Goal: Task Accomplishment & Management: Use online tool/utility

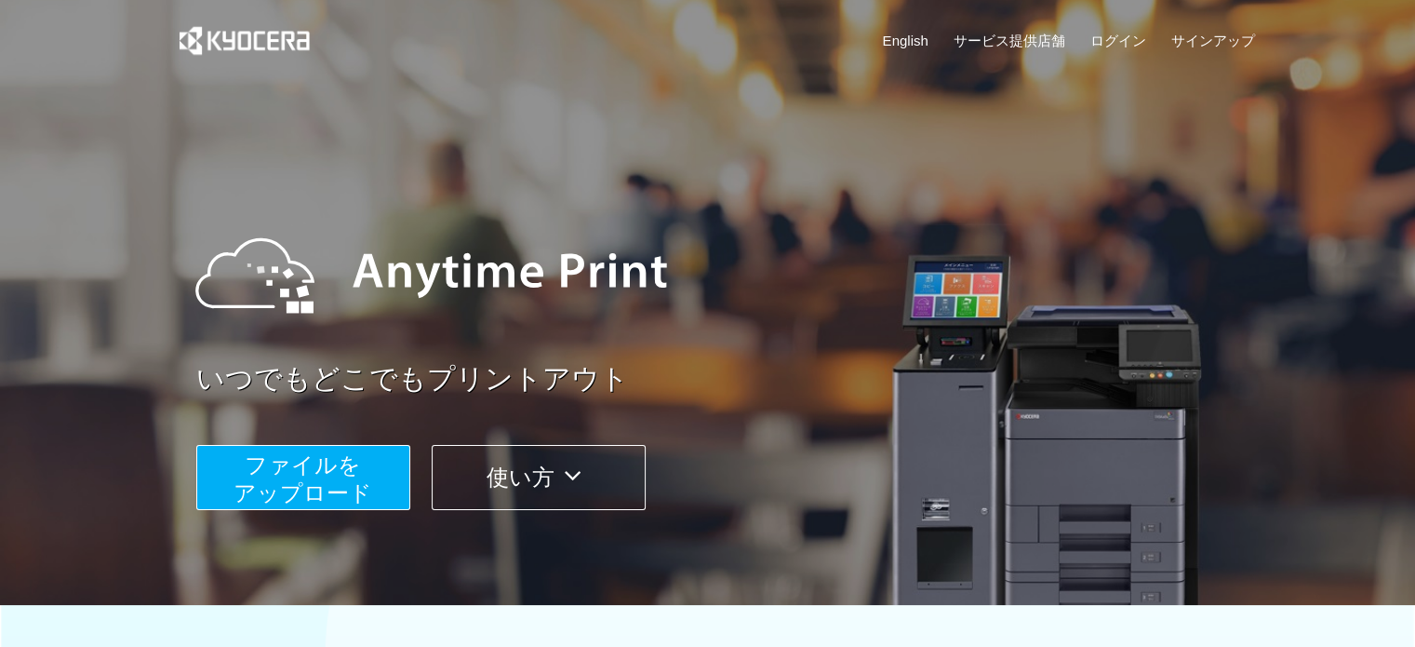
click at [344, 475] on span "ファイルを ​​アップロード" at bounding box center [303, 478] width 139 height 53
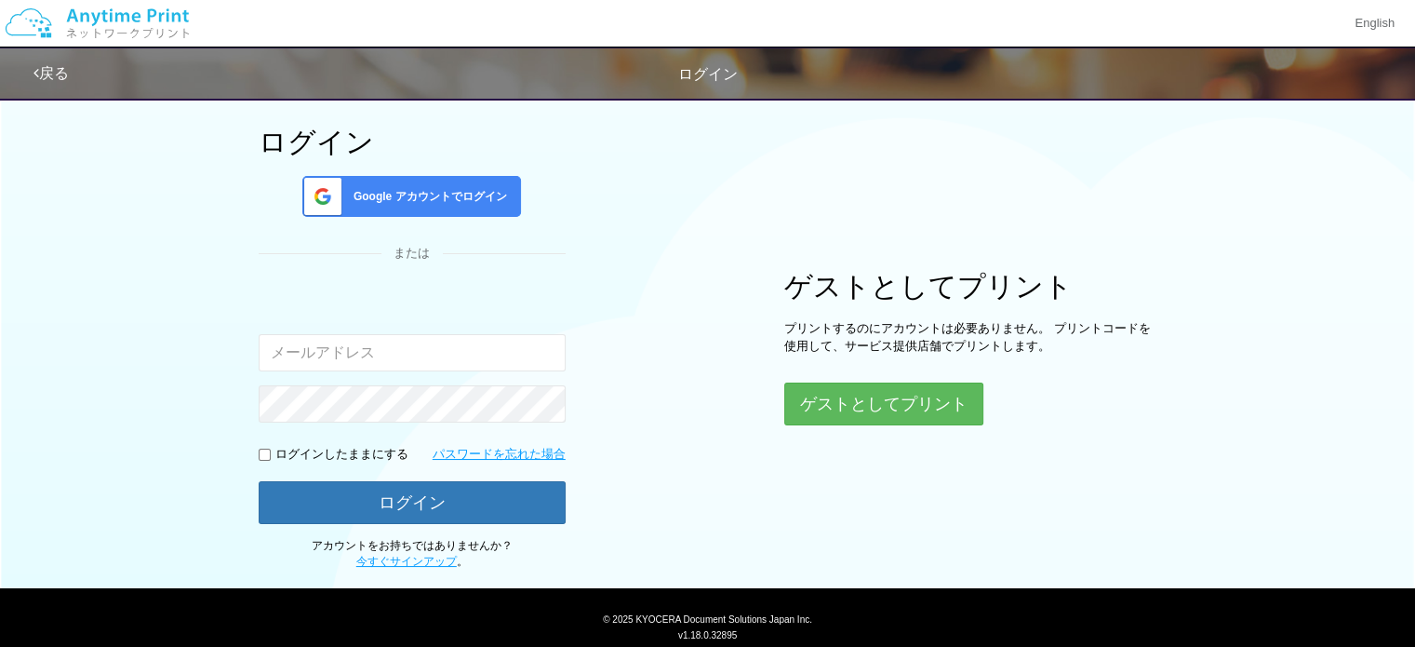
scroll to position [158, 0]
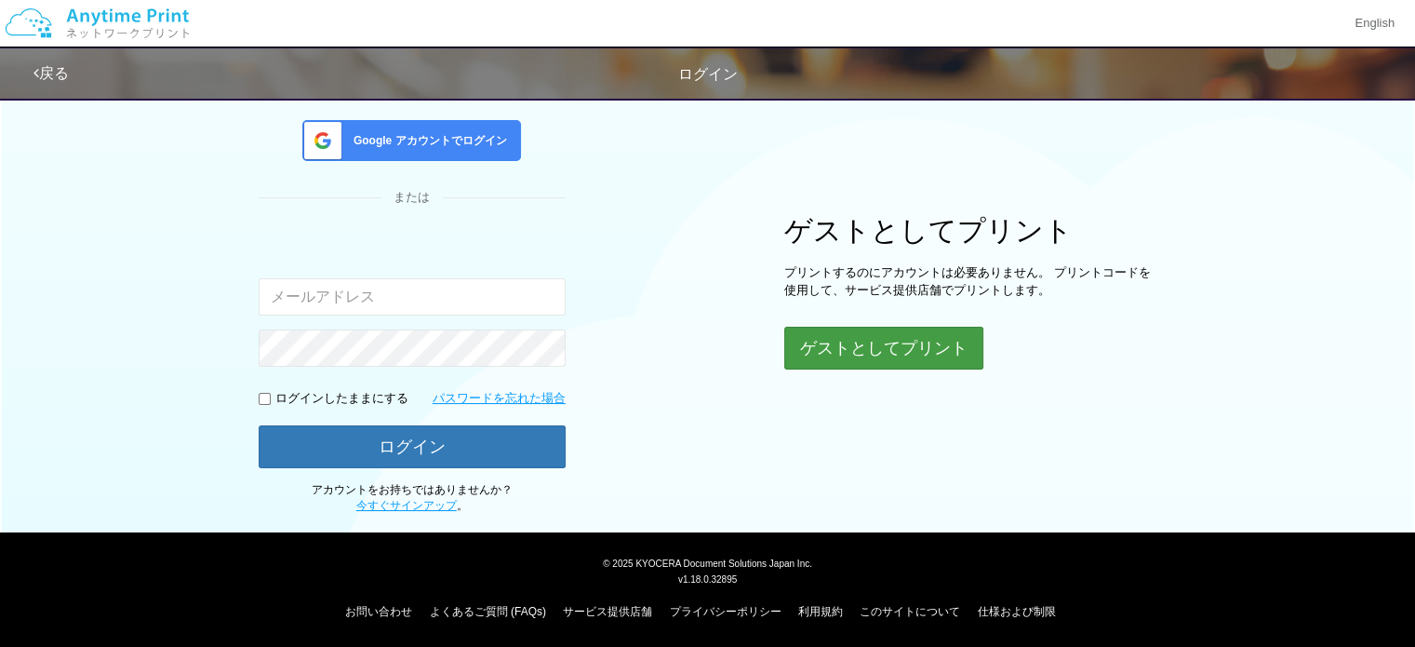
click at [860, 357] on button "ゲストとしてプリント" at bounding box center [883, 348] width 199 height 43
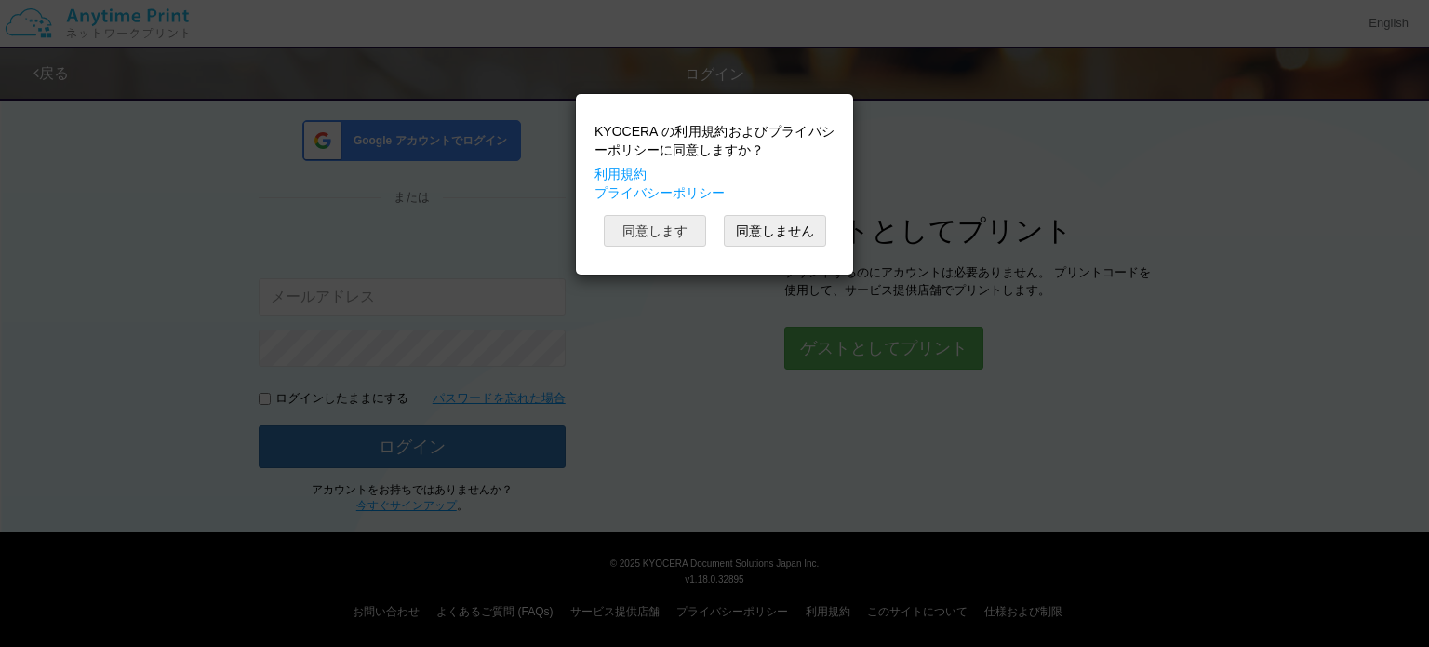
click at [669, 224] on button "同意します" at bounding box center [655, 231] width 102 height 32
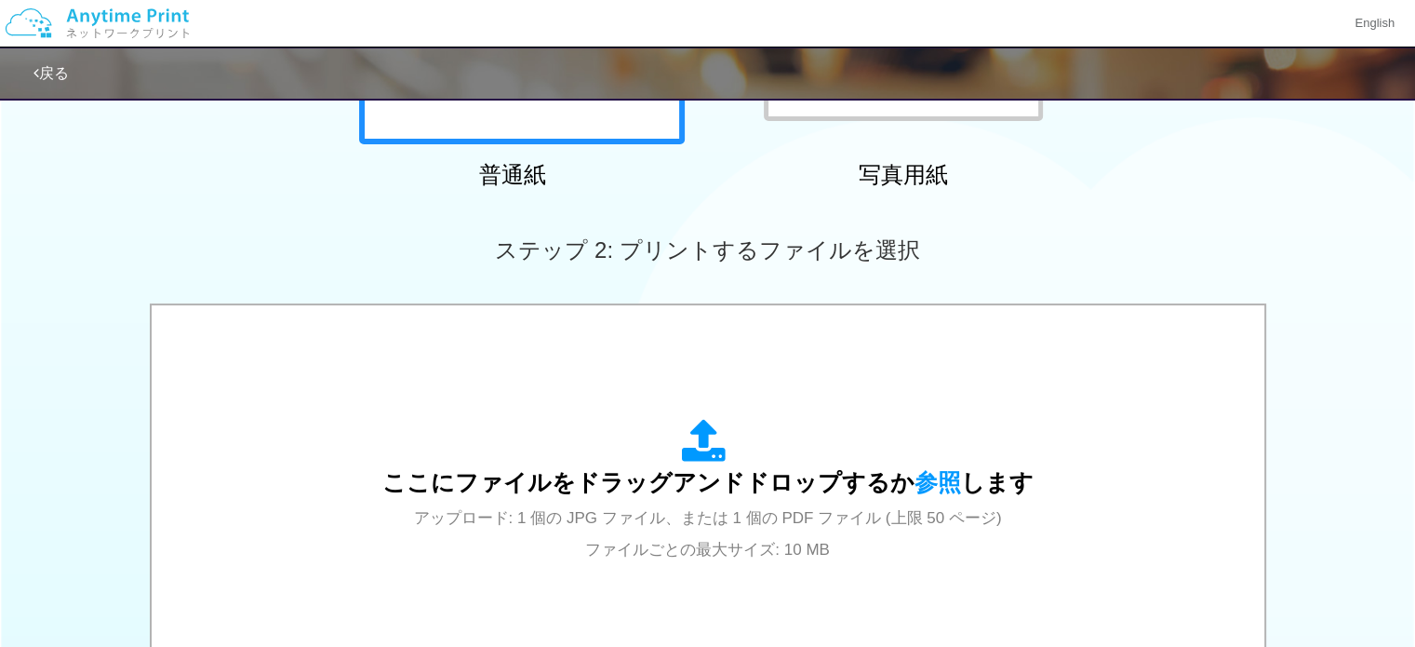
scroll to position [406, 0]
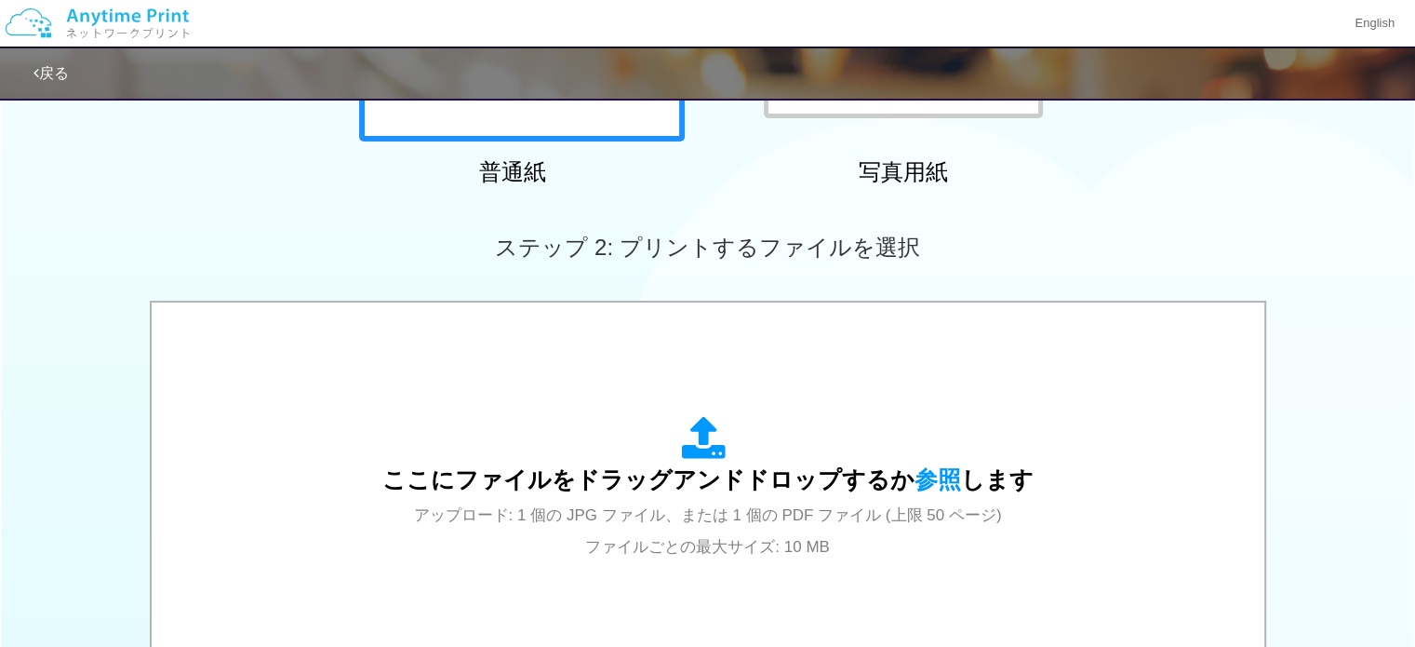
click at [703, 466] on span "ここにファイルをドラッグアンドドロップするか 参照 します" at bounding box center [707, 479] width 651 height 26
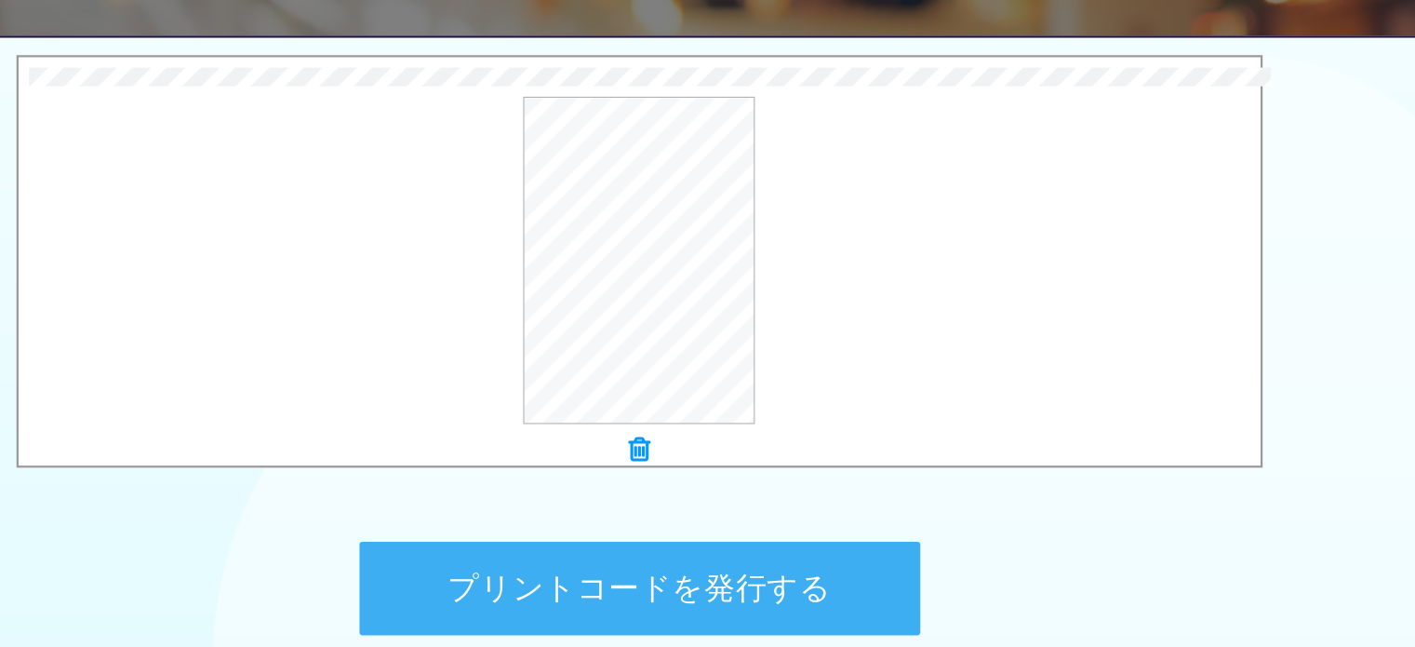
scroll to position [589, 0]
click at [612, 598] on button "プリントコードを発行する" at bounding box center [708, 595] width 502 height 84
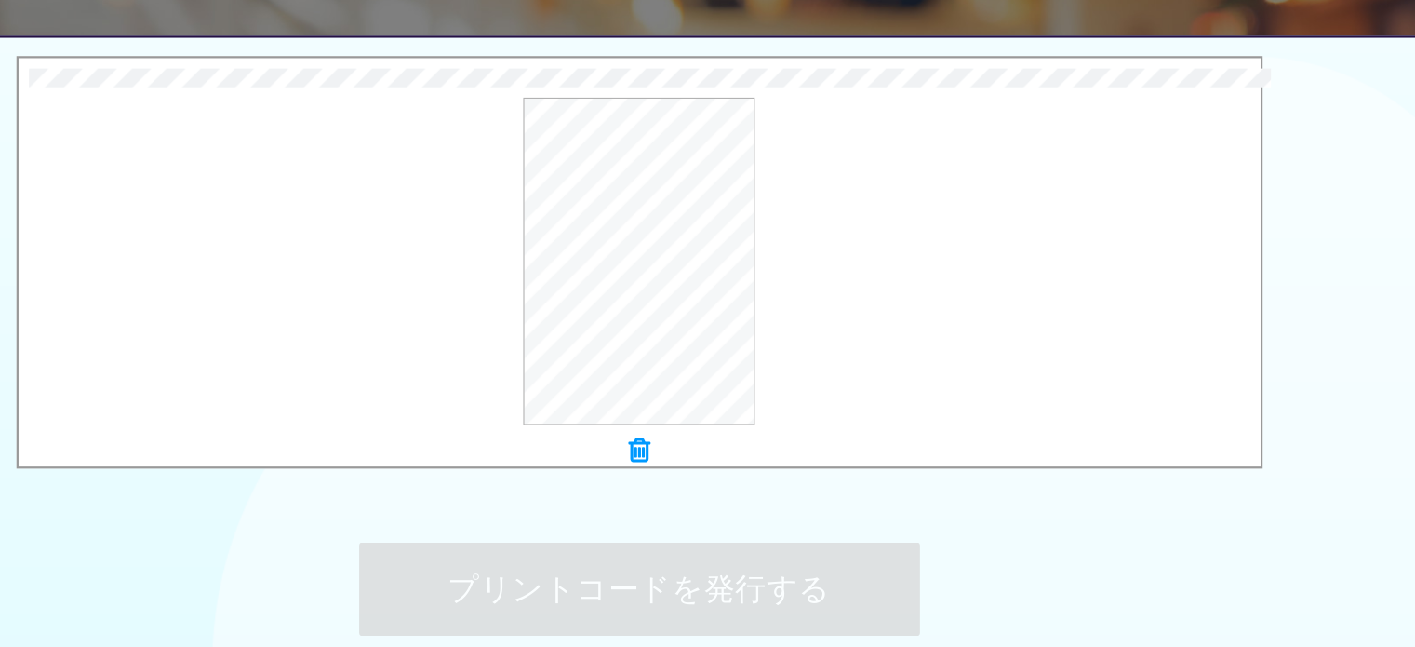
scroll to position [0, 0]
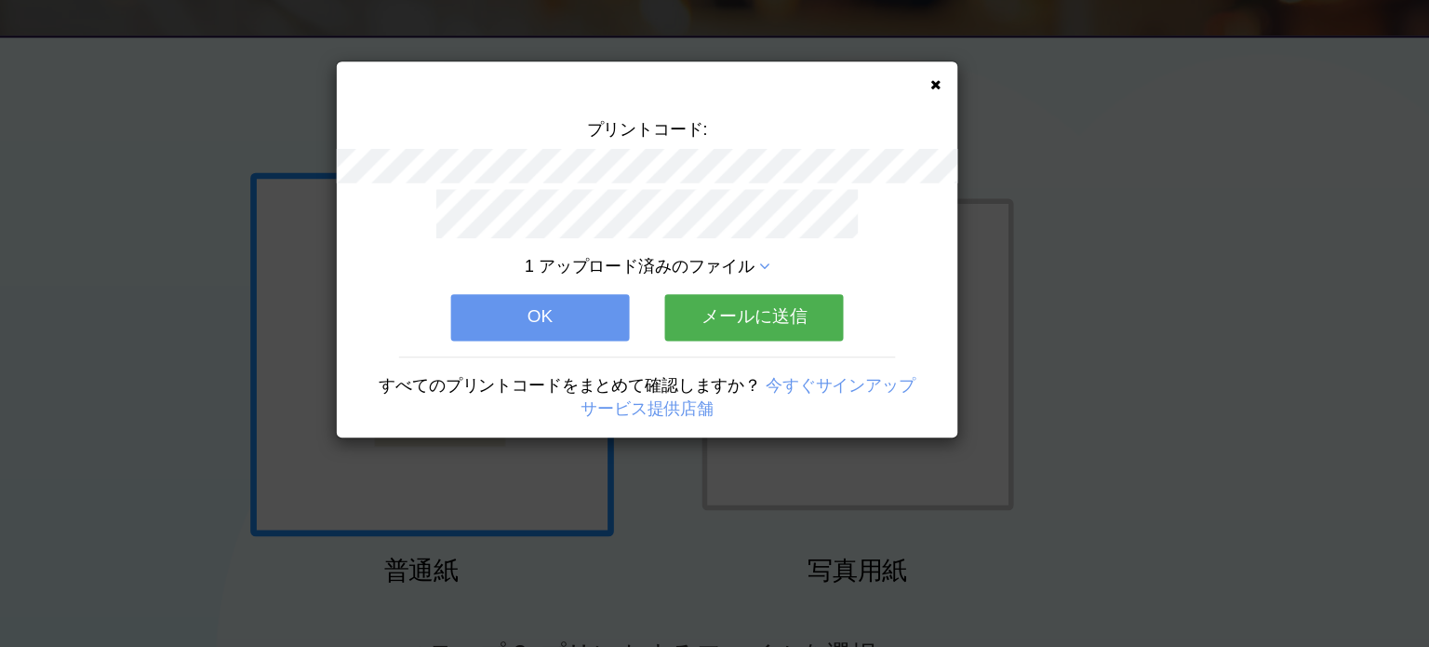
click at [970, 141] on icon at bounding box center [972, 143] width 9 height 12
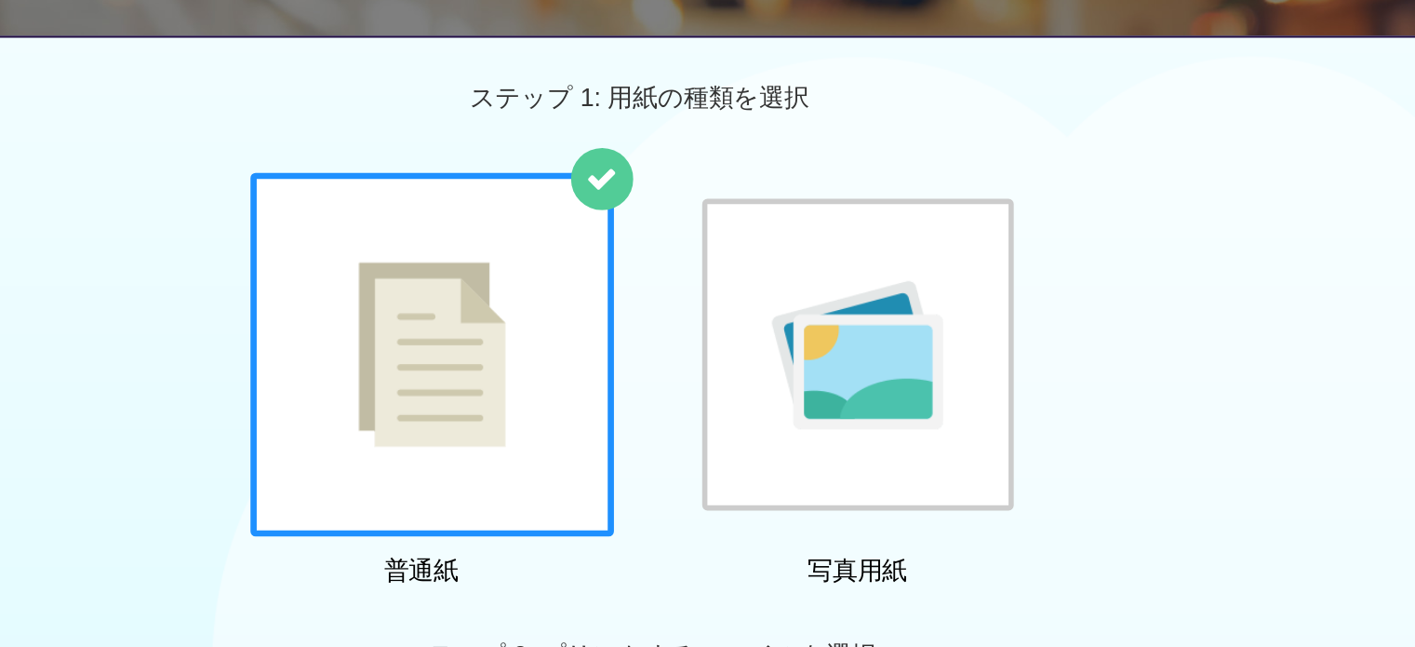
click at [1400, 423] on div "普通紙 写真用紙" at bounding box center [707, 410] width 1415 height 378
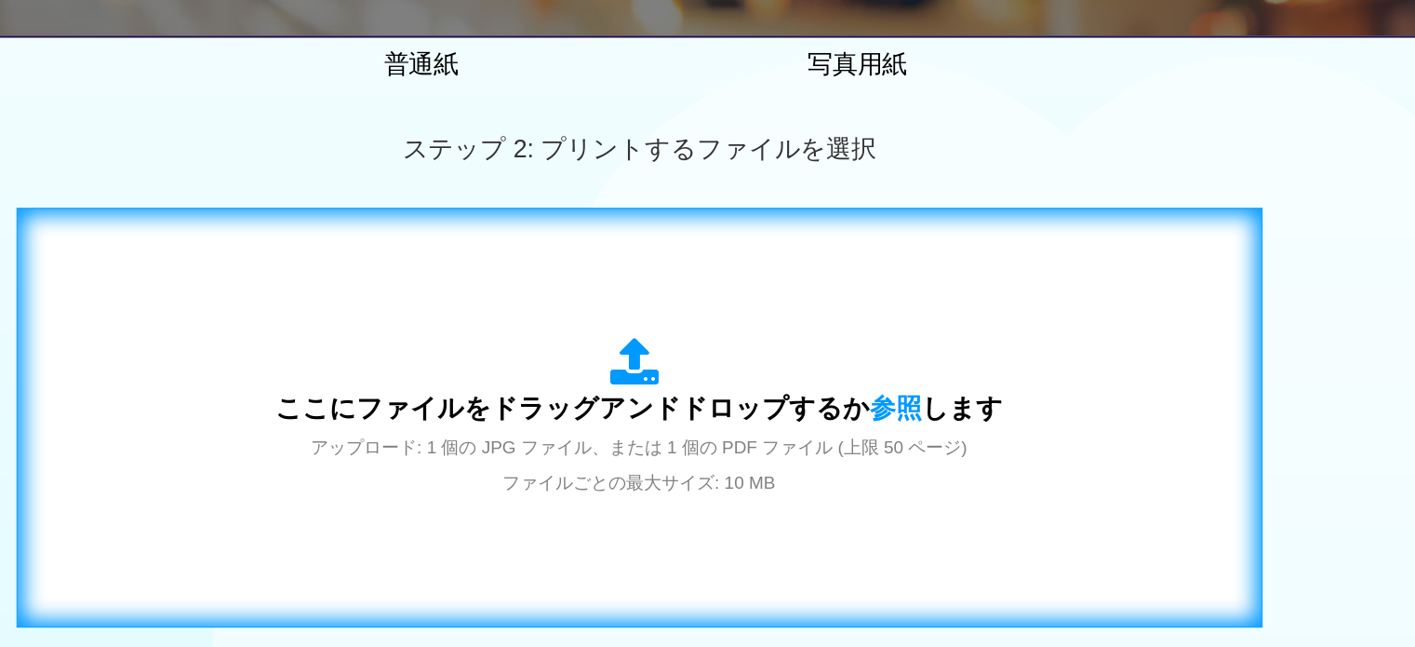
click at [683, 393] on icon at bounding box center [708, 391] width 52 height 47
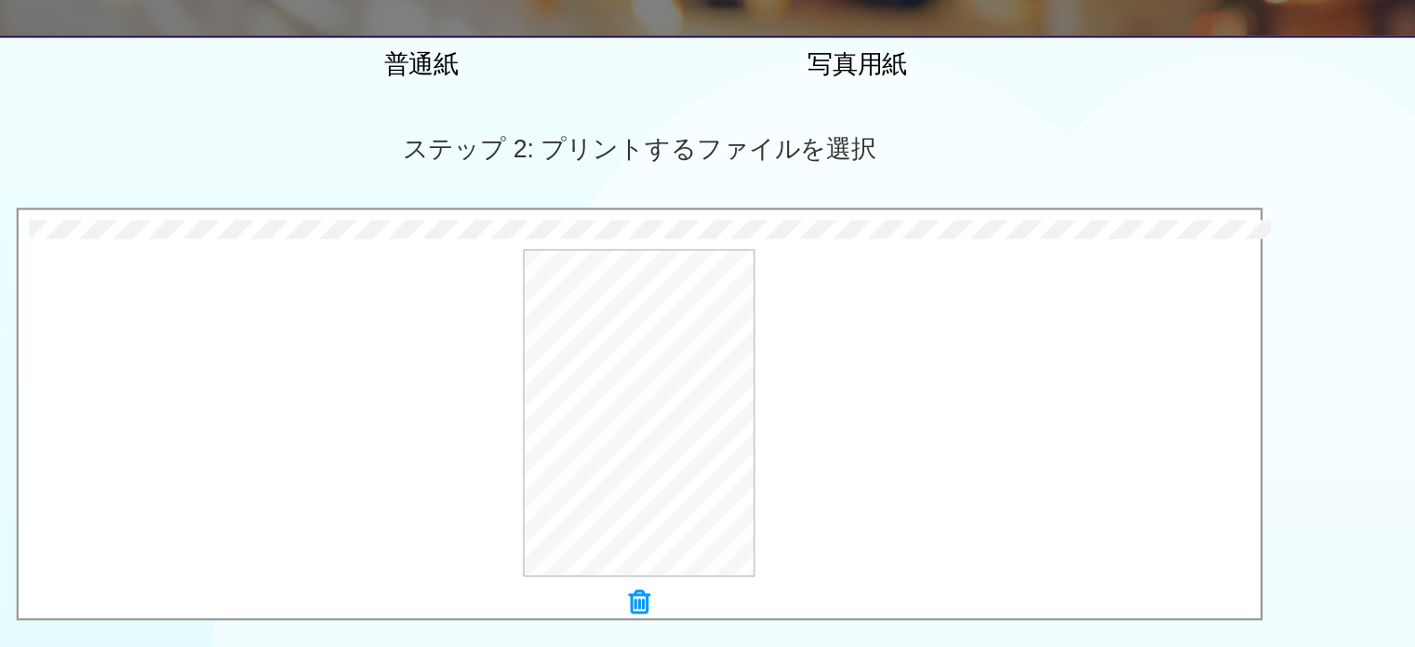
scroll to position [768, 0]
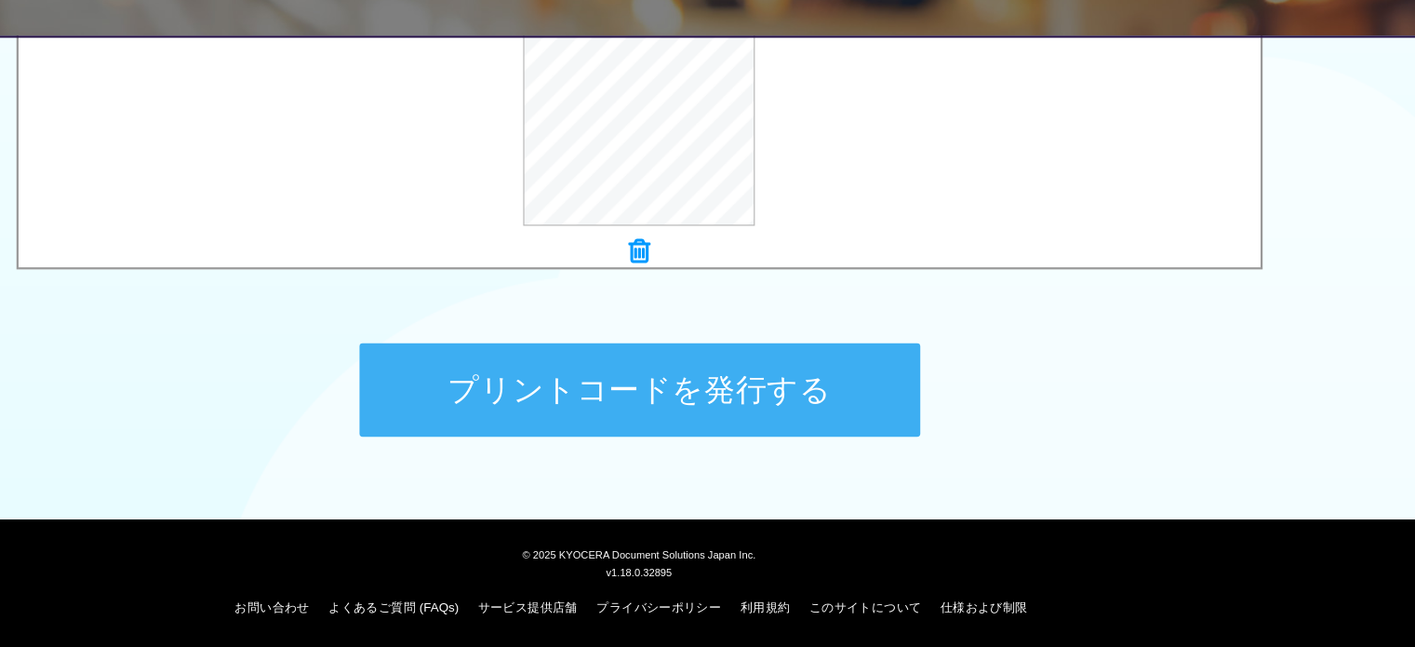
click at [809, 380] on button "プリントコードを発行する" at bounding box center [708, 416] width 502 height 84
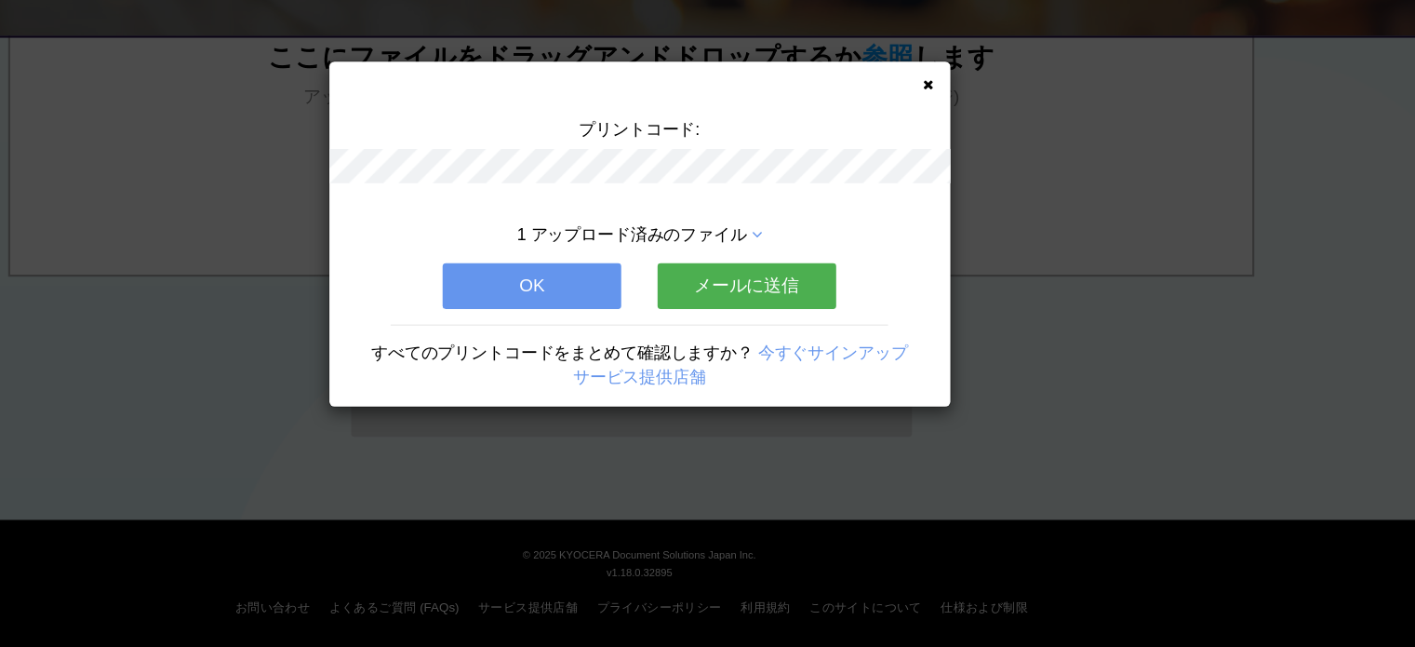
scroll to position [0, 0]
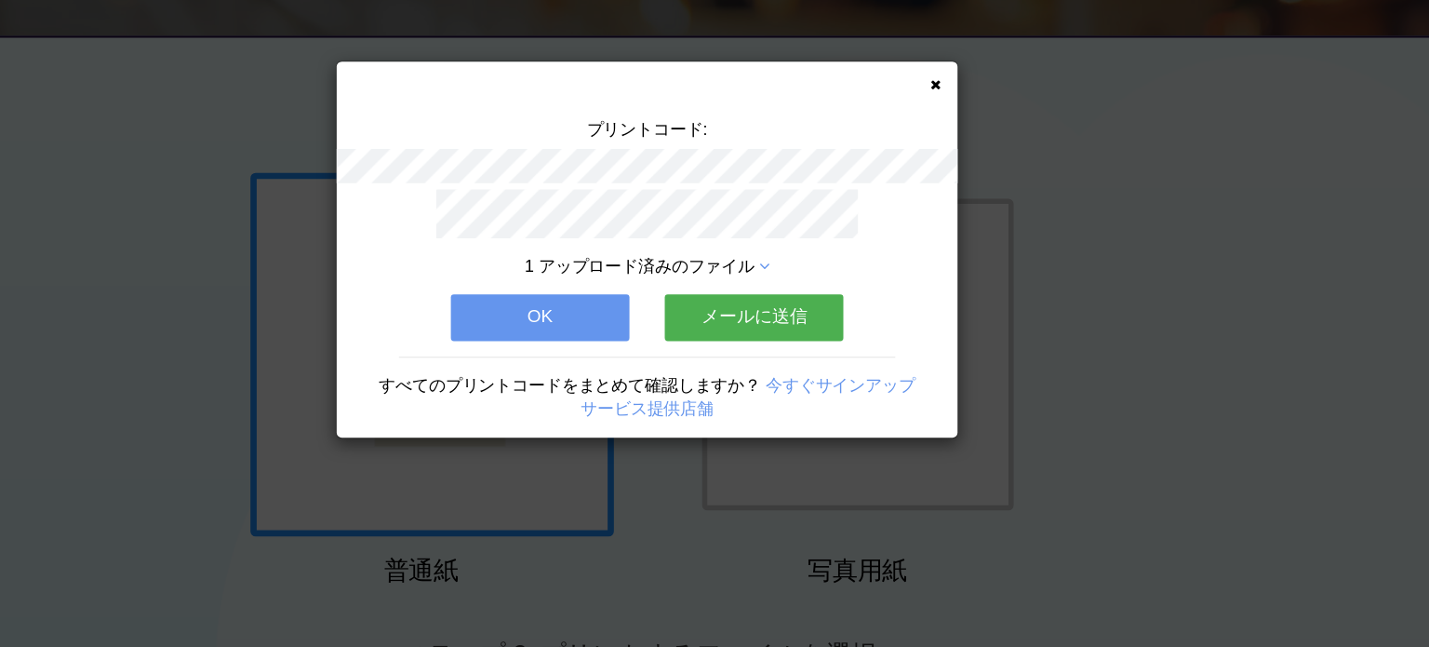
click at [973, 146] on icon at bounding box center [972, 143] width 9 height 12
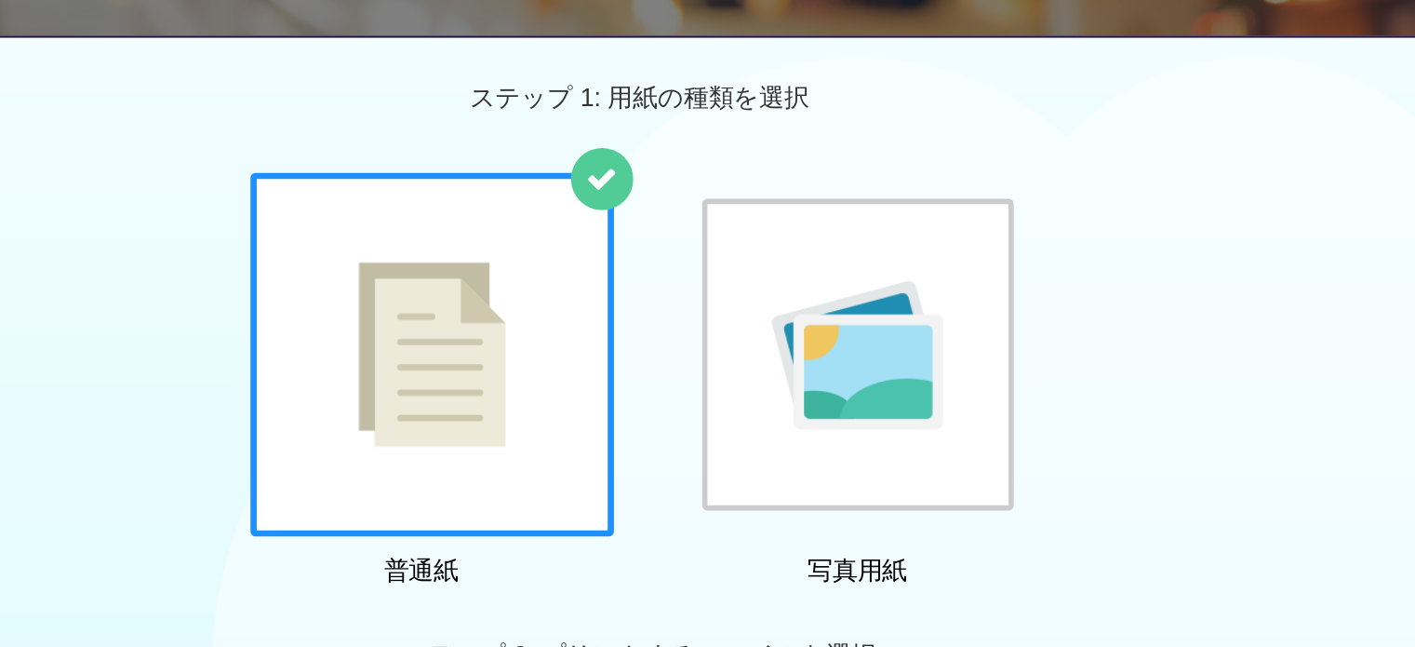
scroll to position [453, 0]
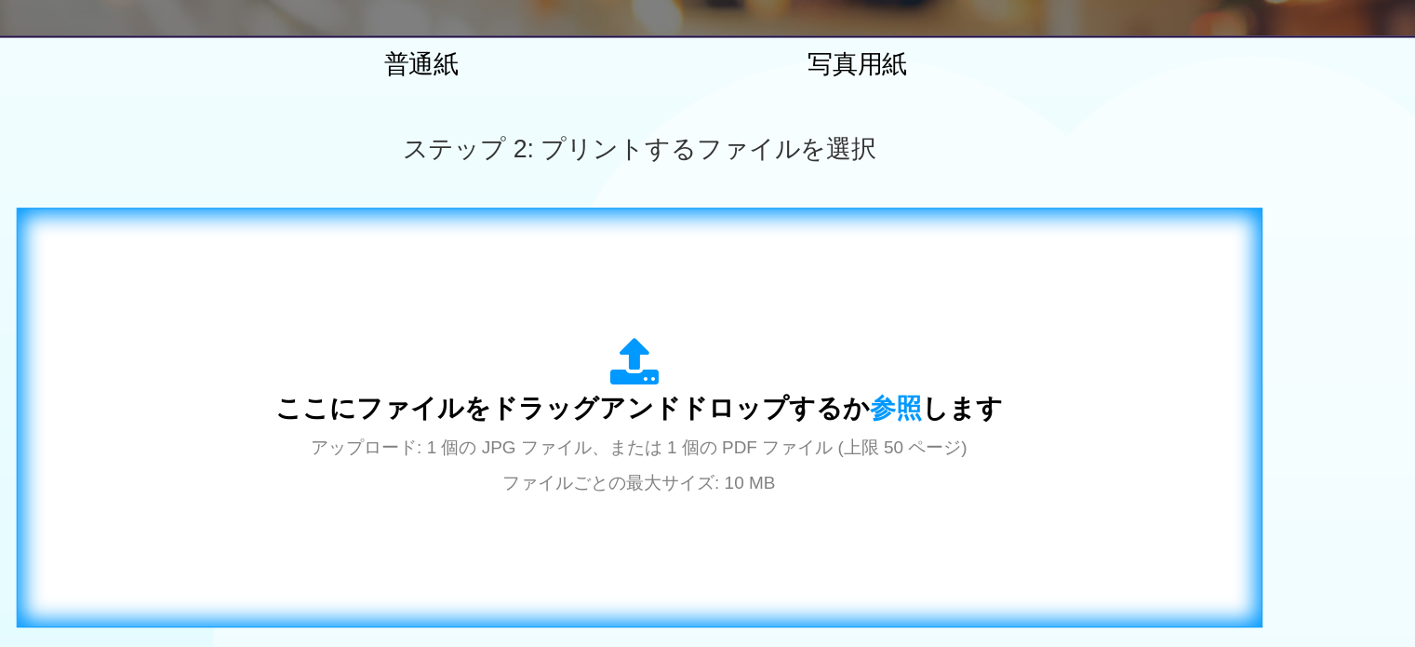
click at [691, 378] on icon at bounding box center [708, 391] width 52 height 47
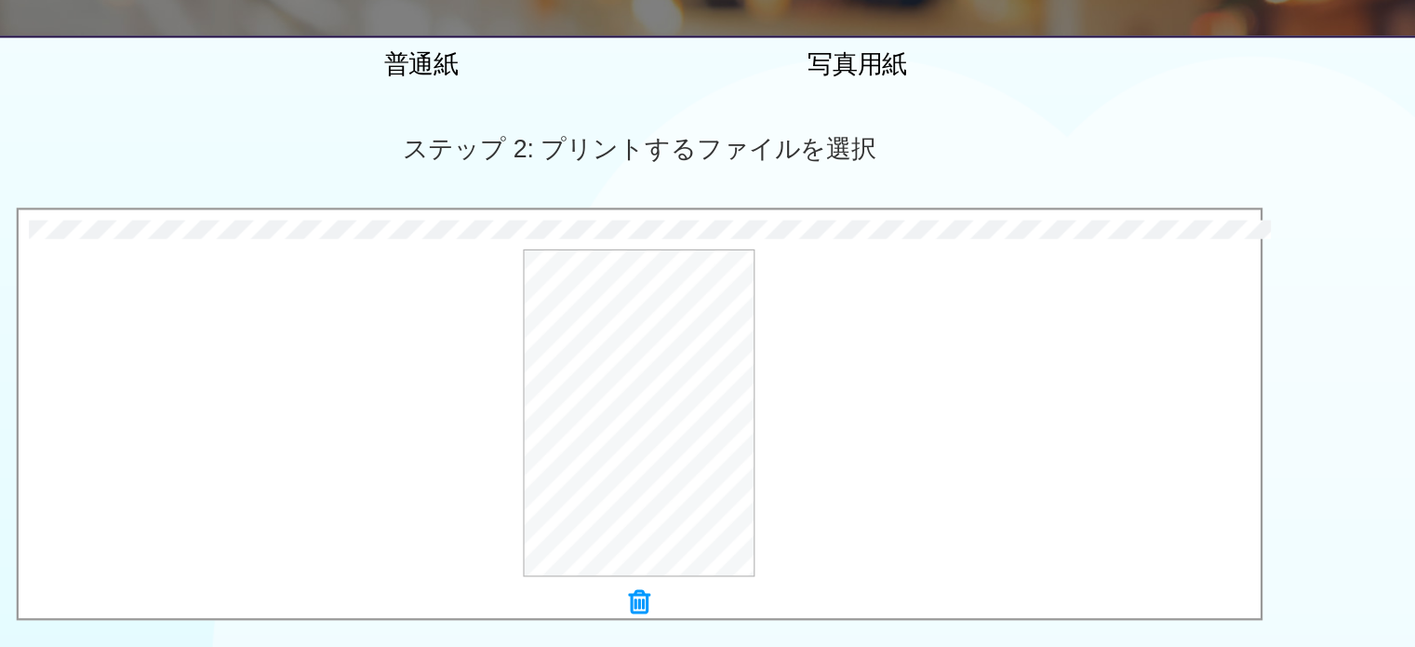
scroll to position [768, 0]
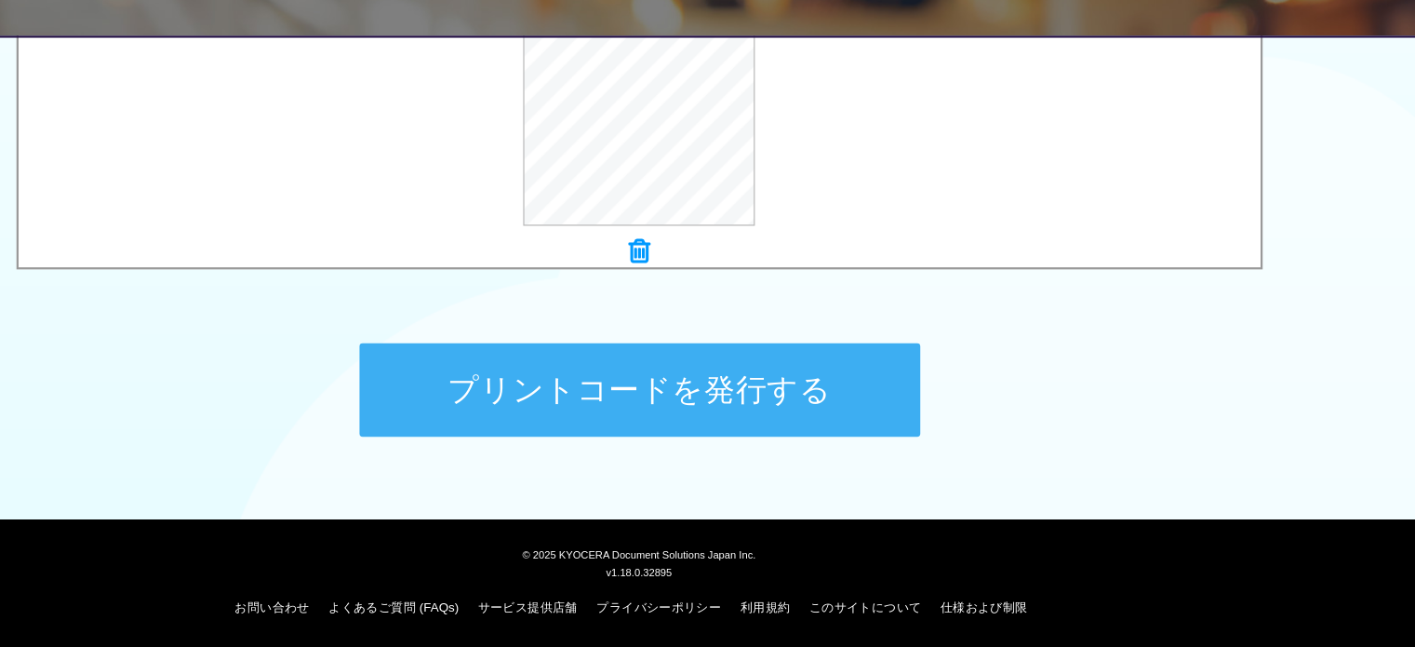
click at [650, 397] on button "プリントコードを発行する" at bounding box center [708, 416] width 502 height 84
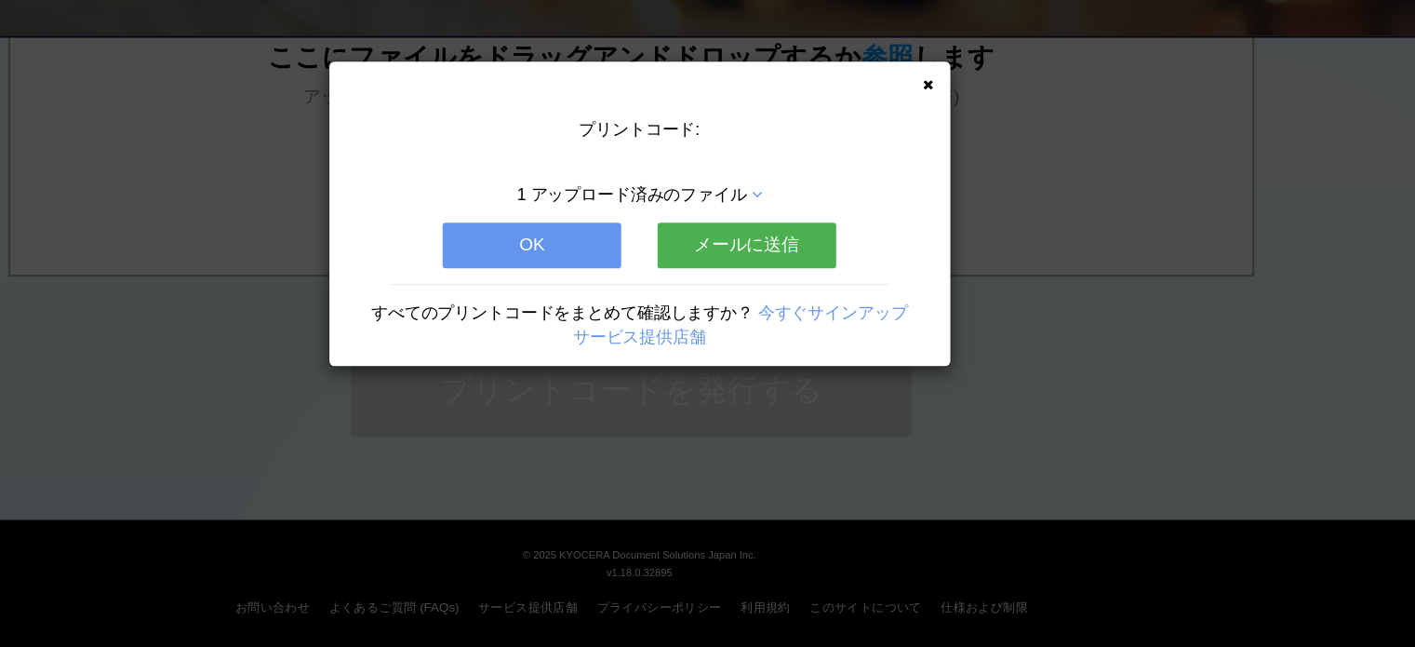
scroll to position [0, 0]
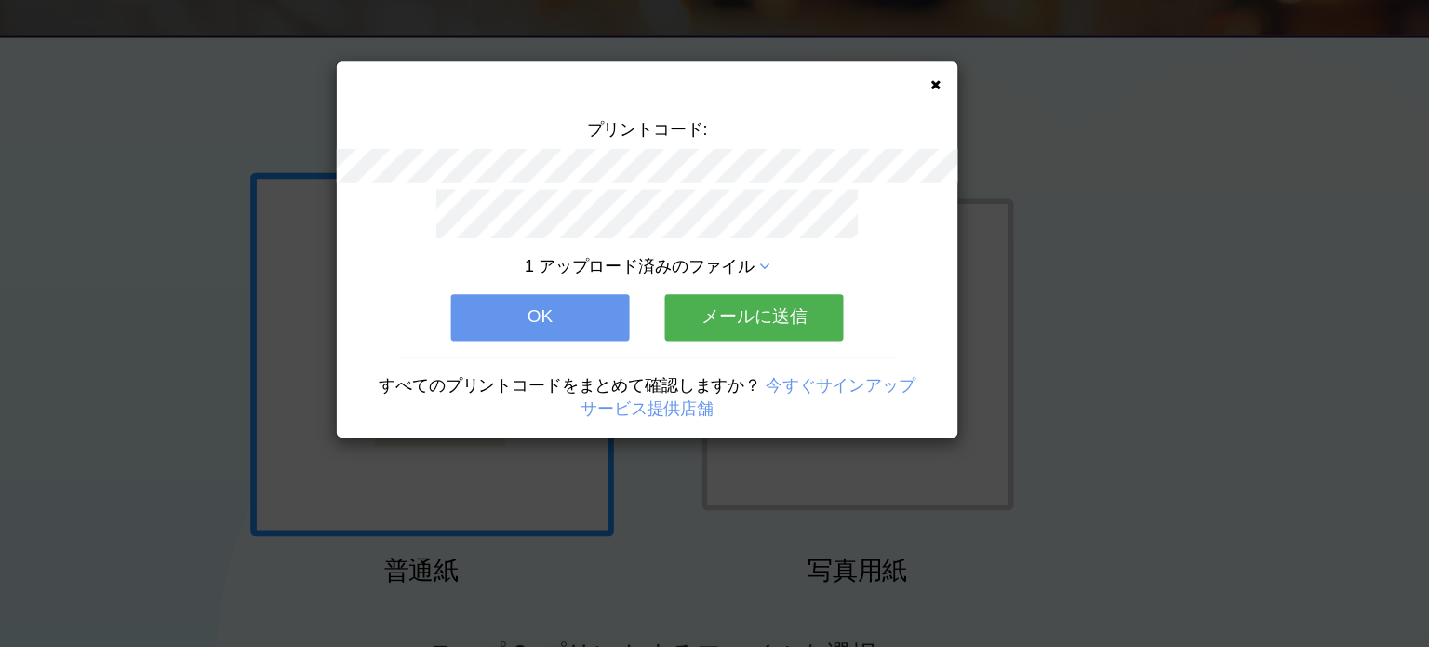
click at [973, 139] on icon at bounding box center [972, 143] width 9 height 12
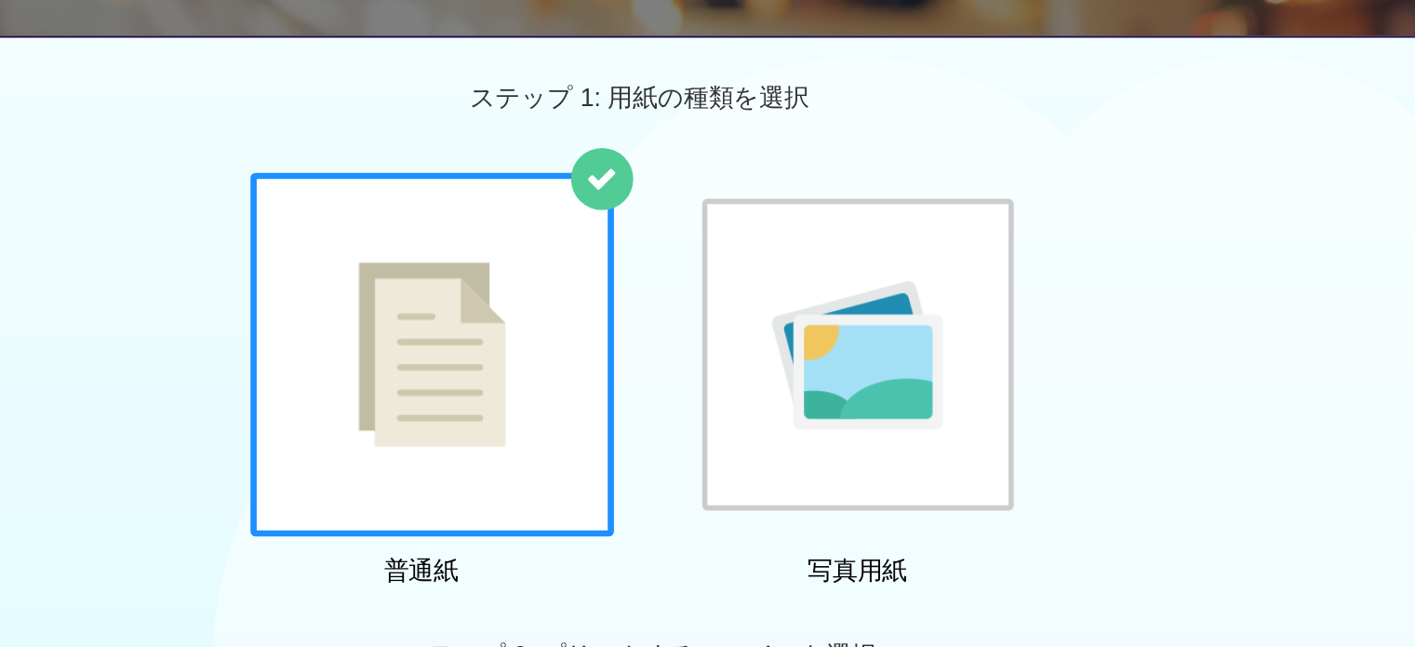
scroll to position [453, 0]
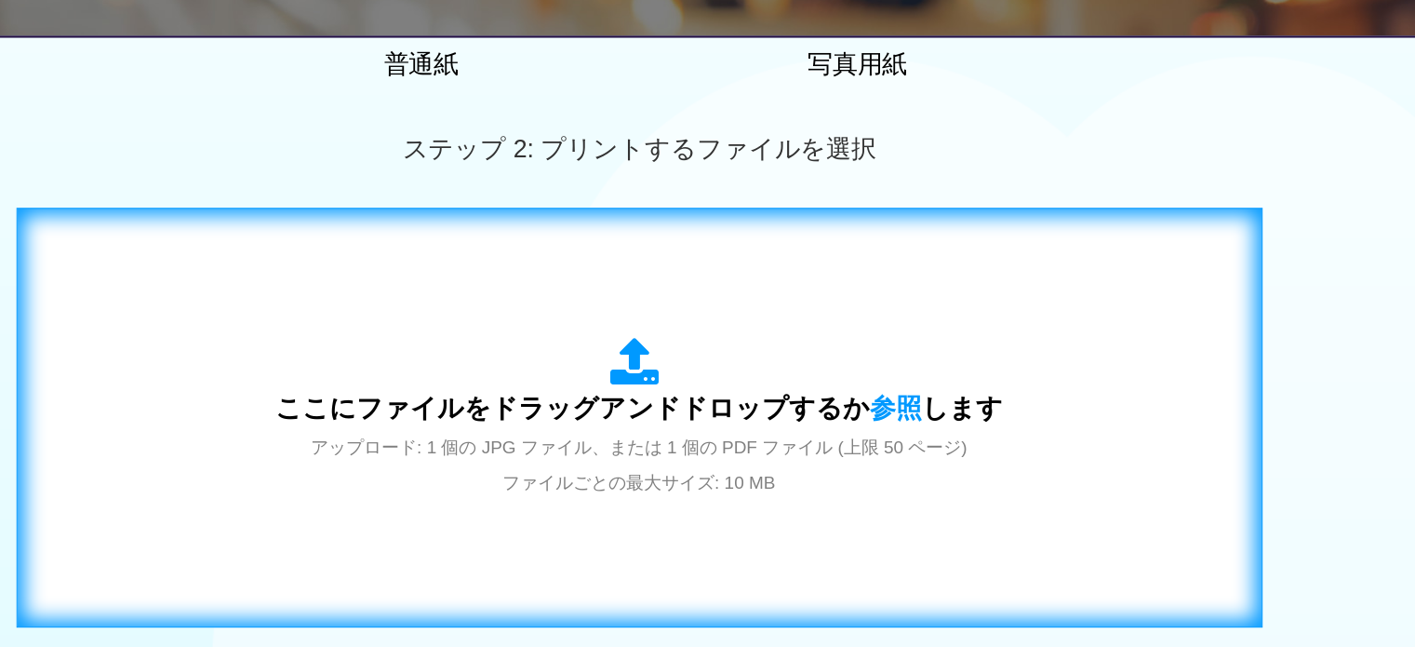
click at [706, 385] on icon at bounding box center [708, 391] width 52 height 47
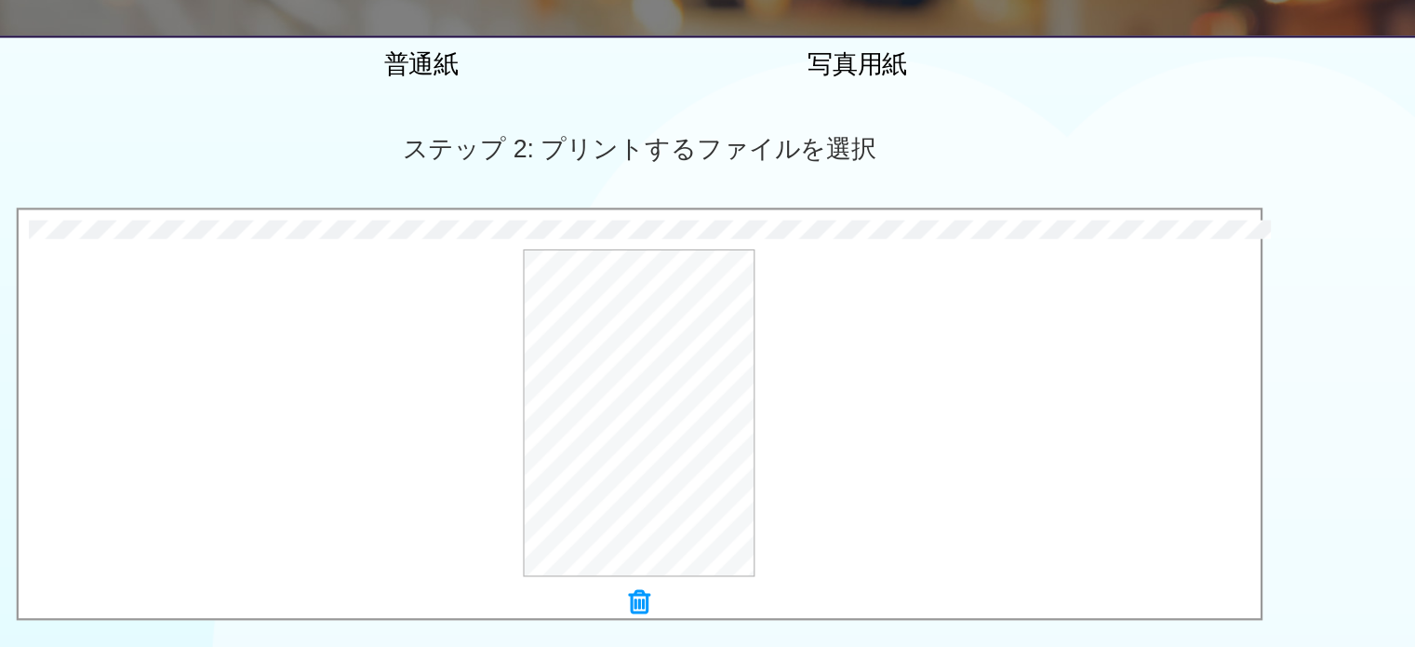
scroll to position [768, 0]
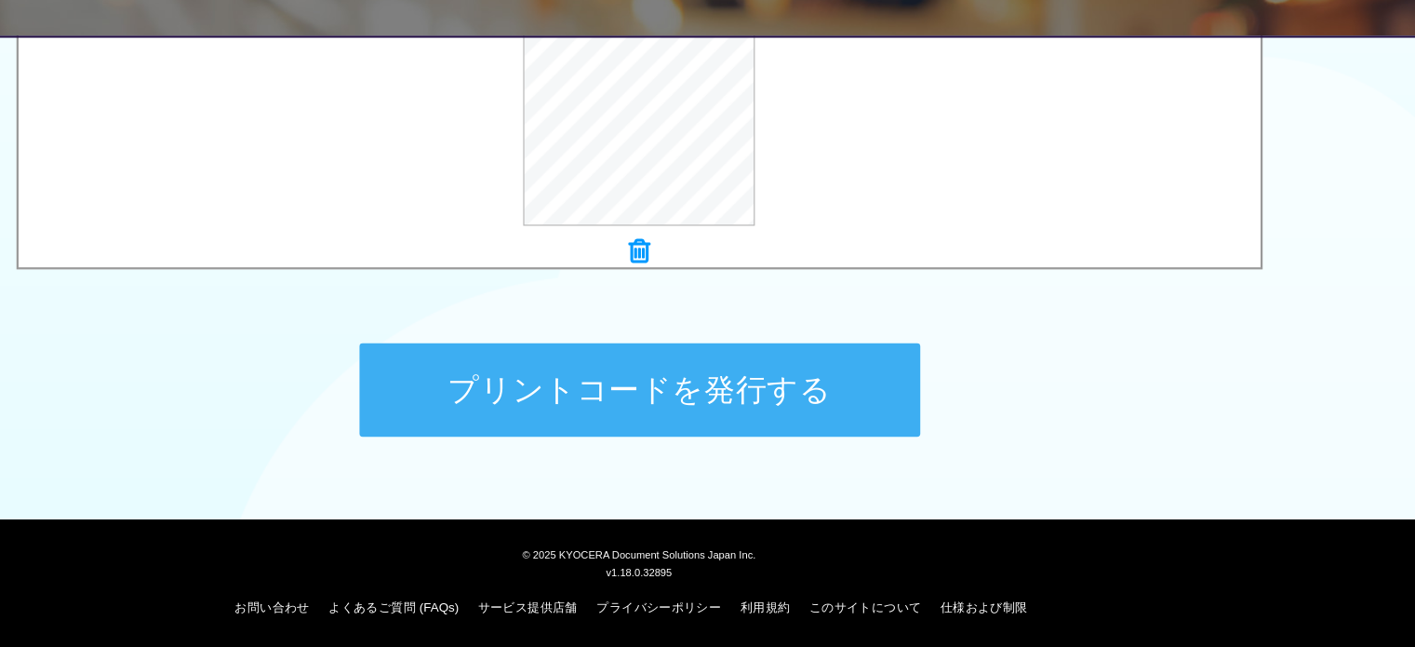
click at [868, 407] on button "プリントコードを発行する" at bounding box center [708, 416] width 502 height 84
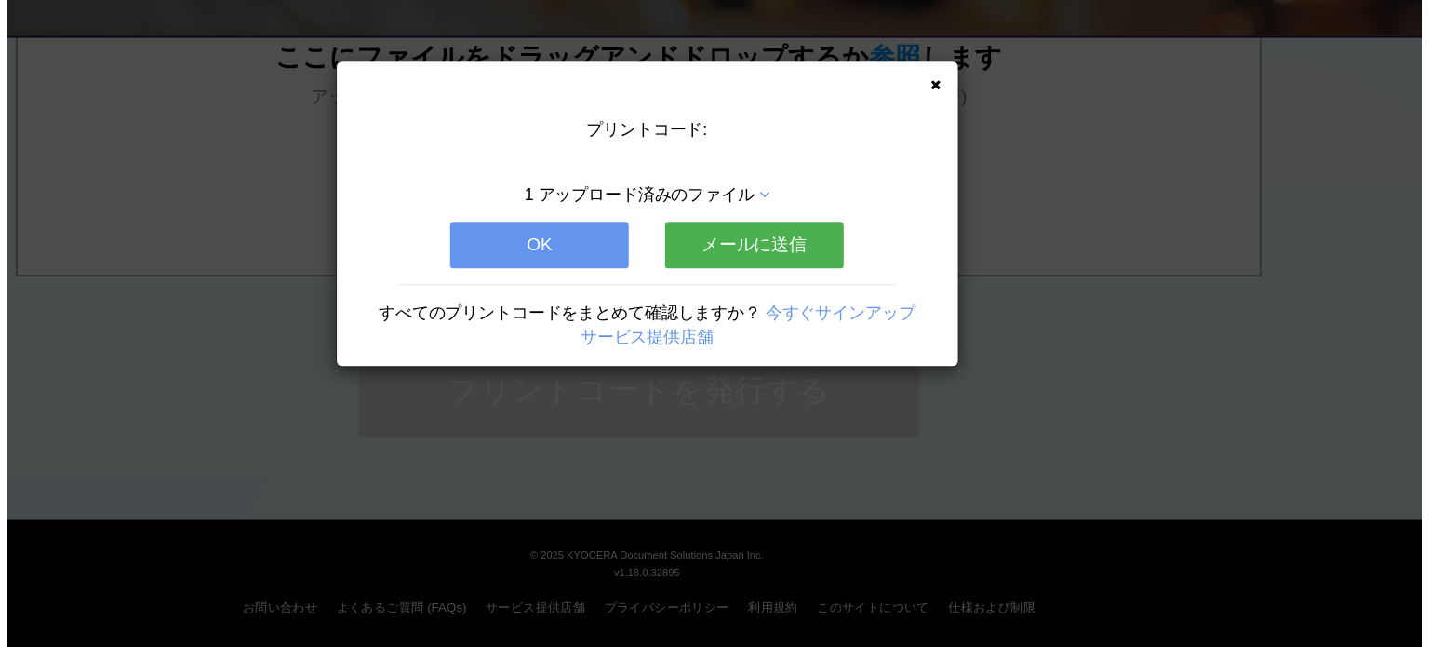
scroll to position [0, 0]
